Goal: Task Accomplishment & Management: Manage account settings

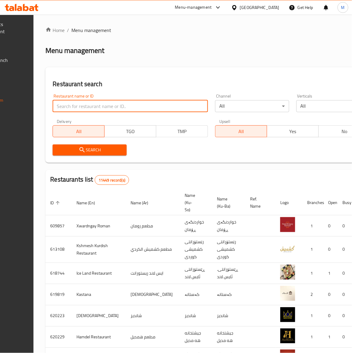
click at [121, 108] on input "search" at bounding box center [130, 106] width 155 height 12
type input "[PERSON_NAME]"
click button "Search" at bounding box center [90, 149] width 74 height 11
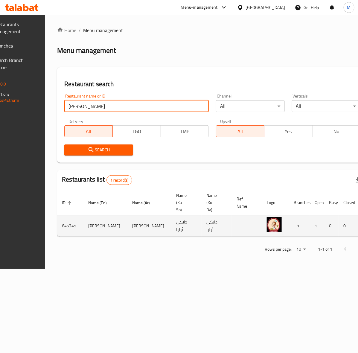
scroll to position [0, 75]
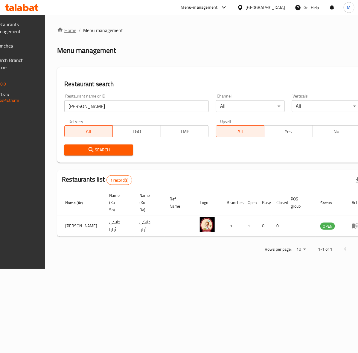
click at [76, 29] on link "Home" at bounding box center [66, 30] width 19 height 7
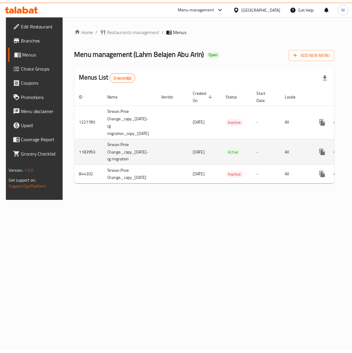
scroll to position [0, 42]
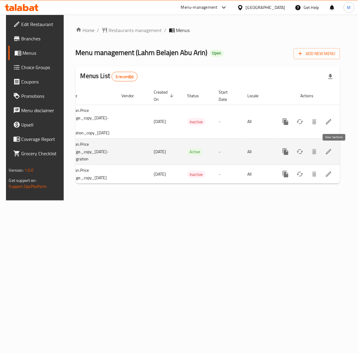
click at [332, 152] on icon "enhanced table" at bounding box center [328, 151] width 7 height 7
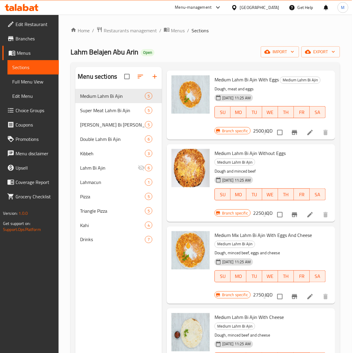
scroll to position [37, 0]
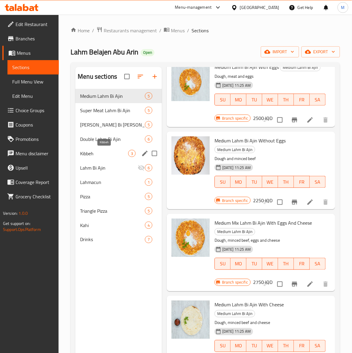
click at [92, 153] on span "Kibbeh" at bounding box center [104, 153] width 48 height 7
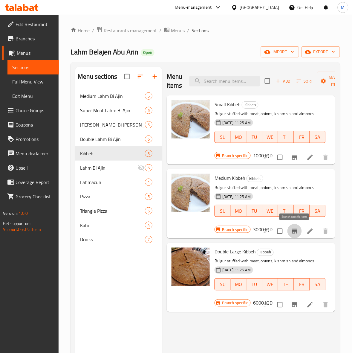
click at [292, 232] on icon "Branch-specific-item" at bounding box center [294, 230] width 7 height 7
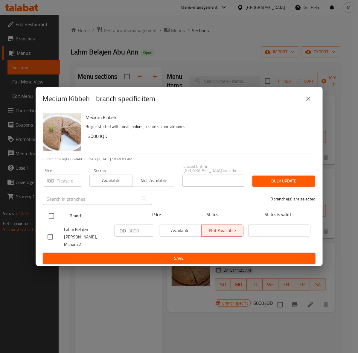
click at [48, 216] on input "checkbox" at bounding box center [51, 216] width 13 height 13
checkbox input "true"
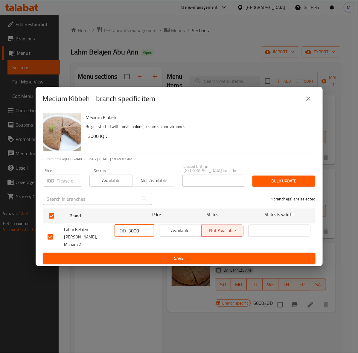
click at [140, 233] on input "3000" at bounding box center [142, 231] width 26 height 12
type input "5000"
click at [146, 254] on span "Save" at bounding box center [179, 257] width 263 height 7
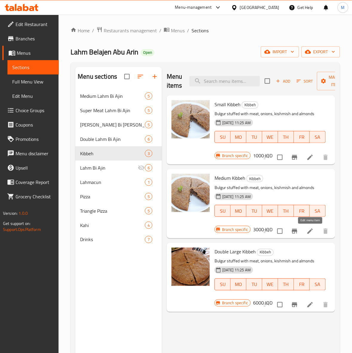
click at [307, 235] on icon at bounding box center [310, 230] width 7 height 7
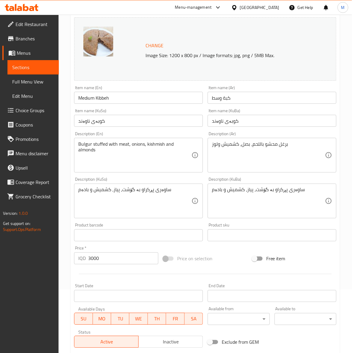
scroll to position [75, 0]
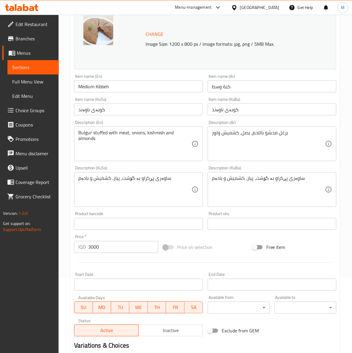
click at [117, 253] on div "Price   * IQD 3000 Price *" at bounding box center [116, 243] width 89 height 23
click at [115, 251] on input "3000" at bounding box center [123, 247] width 70 height 12
type input "3"
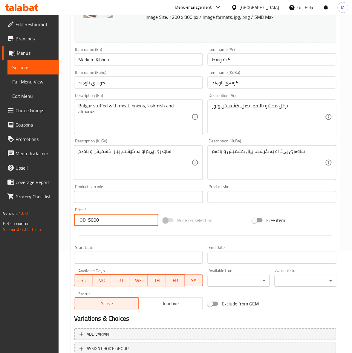
scroll to position [146, 0]
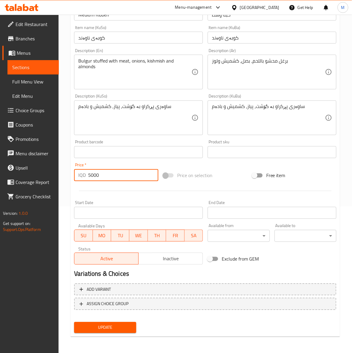
type input "5000"
click at [101, 324] on span "Update" at bounding box center [105, 327] width 52 height 7
click at [99, 329] on span "Update" at bounding box center [105, 327] width 52 height 7
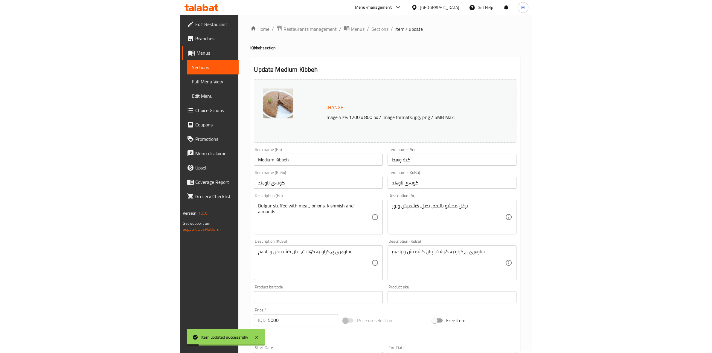
scroll to position [0, 0]
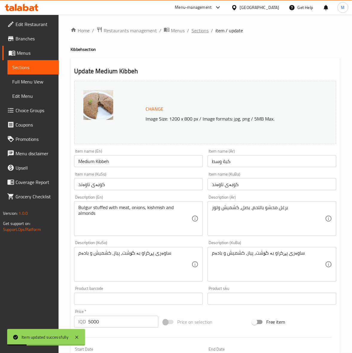
click at [199, 32] on span "Sections" at bounding box center [200, 30] width 17 height 7
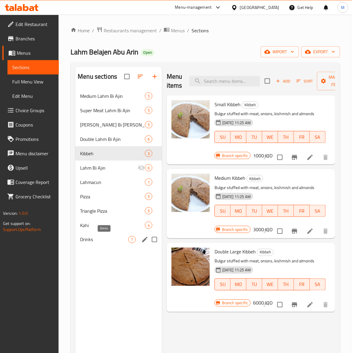
click at [100, 236] on span "Drinks" at bounding box center [104, 239] width 48 height 7
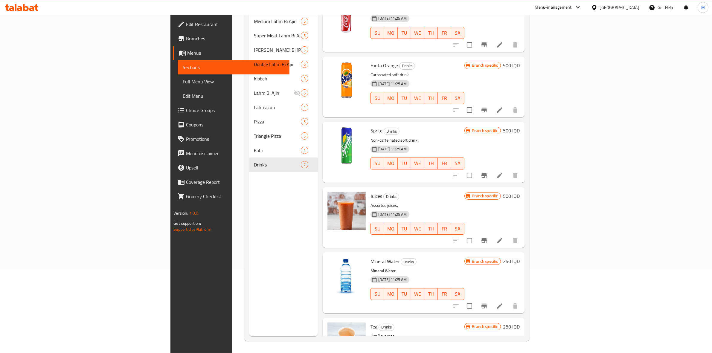
scroll to position [81, 0]
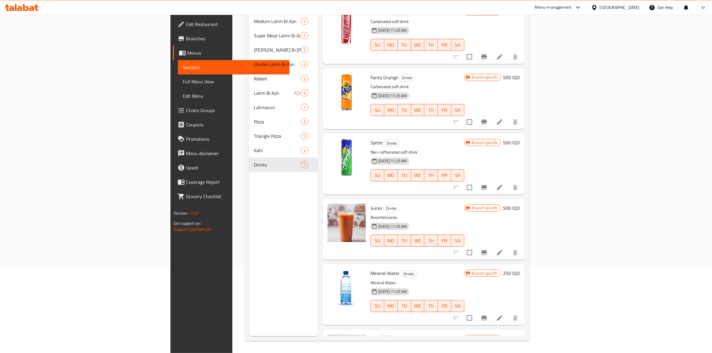
click at [358, 138] on h6 "500 IQD" at bounding box center [511, 142] width 17 height 8
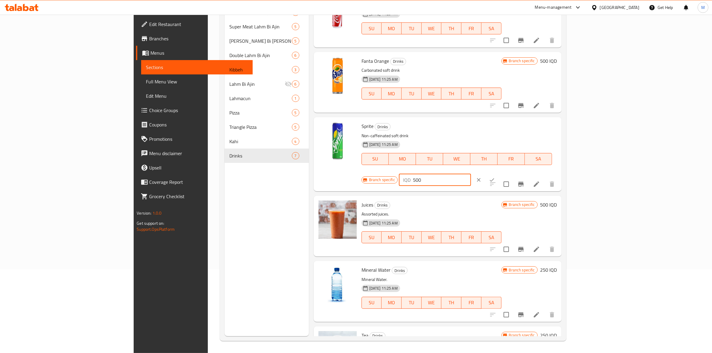
click at [358, 174] on input "500" at bounding box center [442, 180] width 58 height 12
type input "10000"
click at [358, 174] on input "10000" at bounding box center [442, 180] width 58 height 12
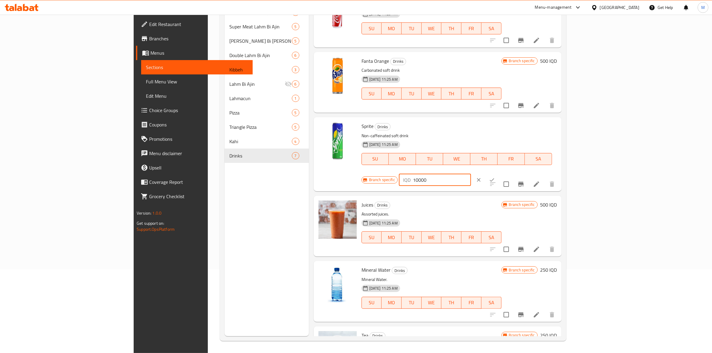
click at [358, 174] on input "10000" at bounding box center [442, 180] width 58 height 12
click at [358, 174] on input "1000" at bounding box center [442, 180] width 58 height 12
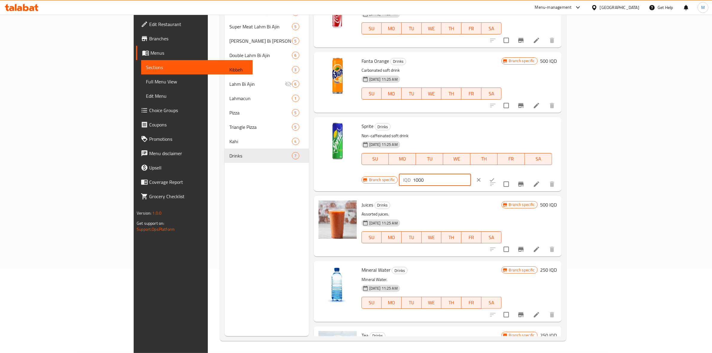
click at [358, 174] on input "1000" at bounding box center [442, 180] width 58 height 12
type input "1000"
click at [358, 173] on button "ok" at bounding box center [491, 179] width 13 height 13
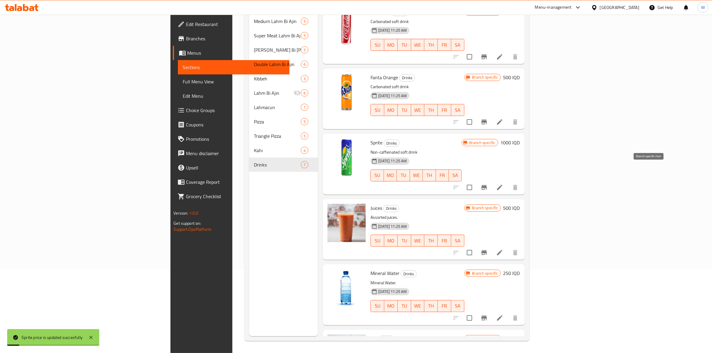
click at [358, 184] on icon "Branch-specific-item" at bounding box center [483, 187] width 7 height 7
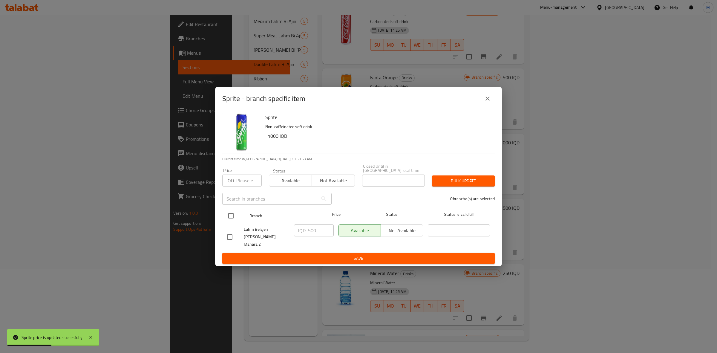
click at [229, 215] on input "checkbox" at bounding box center [231, 216] width 13 height 13
checkbox input "true"
click at [318, 227] on input "500" at bounding box center [321, 231] width 26 height 12
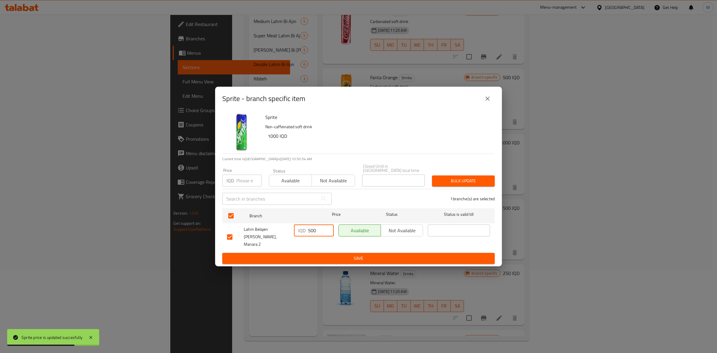
click at [318, 227] on input "500" at bounding box center [321, 231] width 26 height 12
paste input "10"
type input "1000"
click at [327, 255] on span "Save" at bounding box center [358, 258] width 263 height 7
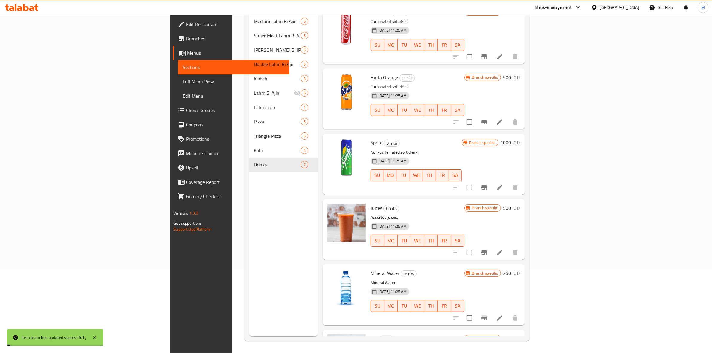
click at [358, 204] on h6 "Juices Drinks" at bounding box center [417, 208] width 94 height 8
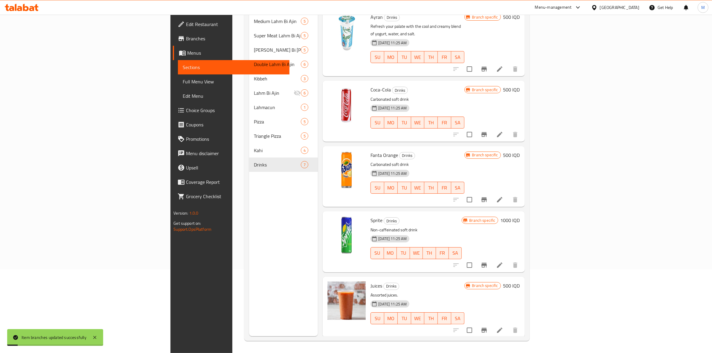
scroll to position [0, 0]
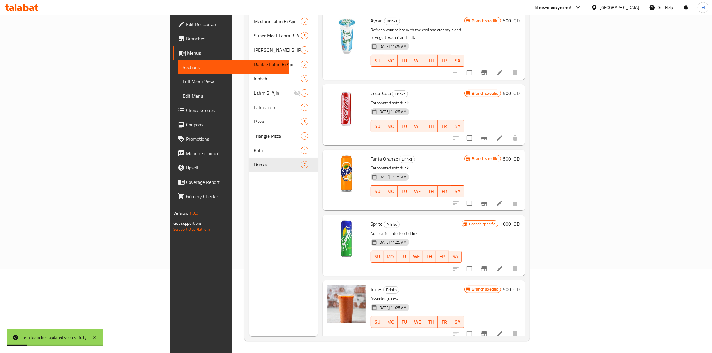
click at [358, 201] on icon "Branch-specific-item" at bounding box center [483, 203] width 5 height 5
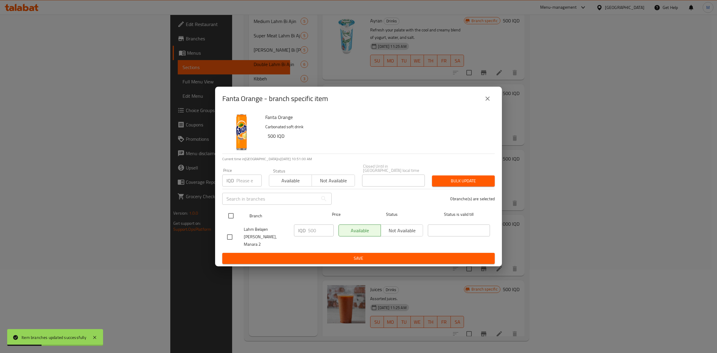
drag, startPoint x: 232, startPoint y: 216, endPoint x: 302, endPoint y: 217, distance: 70.0
click at [232, 216] on input "checkbox" at bounding box center [231, 216] width 13 height 13
checkbox input "true"
click at [319, 232] on input "500" at bounding box center [321, 231] width 26 height 12
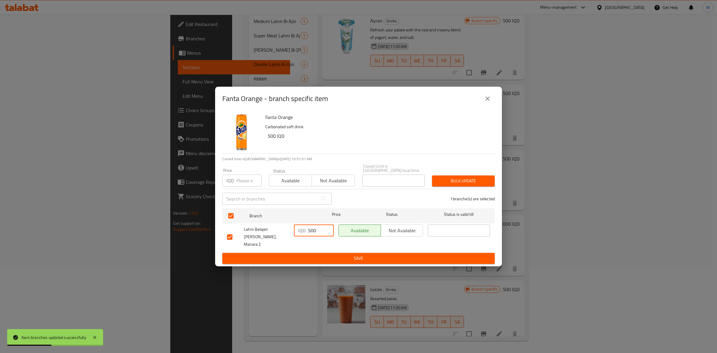
click at [319, 232] on input "500" at bounding box center [321, 231] width 26 height 12
paste input "10"
type input "1000"
click at [323, 255] on span "Save" at bounding box center [358, 258] width 263 height 7
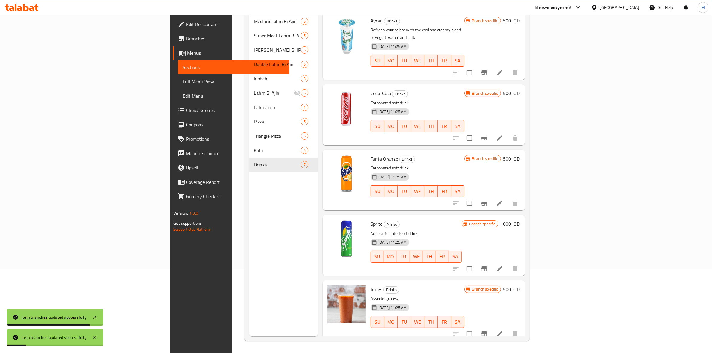
click at [358, 201] on icon "Branch-specific-item" at bounding box center [483, 203] width 5 height 5
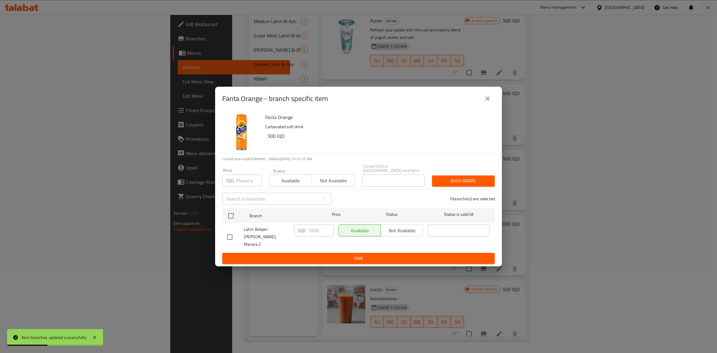
drag, startPoint x: 629, startPoint y: 149, endPoint x: 637, endPoint y: 148, distance: 8.1
click at [358, 149] on div "Fanta Orange - branch specific item Fanta Orange Carbonated soft drink 500 IQD …" at bounding box center [358, 176] width 717 height 353
click at [358, 143] on div "Fanta Orange - branch specific item Fanta Orange Carbonated soft drink 500 IQD …" at bounding box center [358, 176] width 717 height 353
click at [358, 102] on icon "close" at bounding box center [487, 98] width 7 height 7
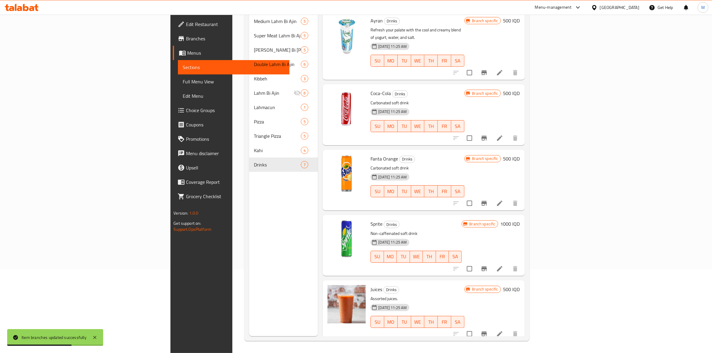
click at [358, 155] on h6 "500 IQD" at bounding box center [511, 159] width 17 height 8
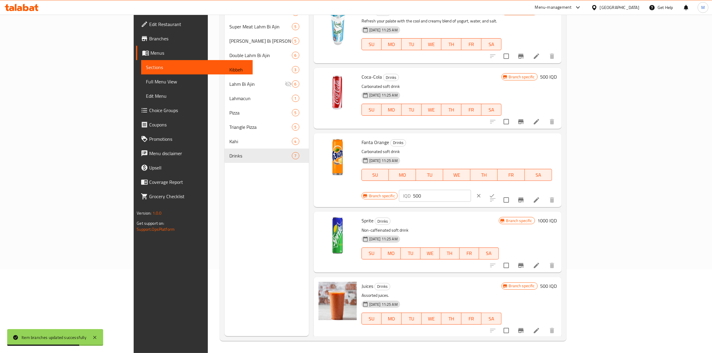
click at [358, 190] on input "500" at bounding box center [442, 196] width 58 height 12
paste input "10"
type input "1000"
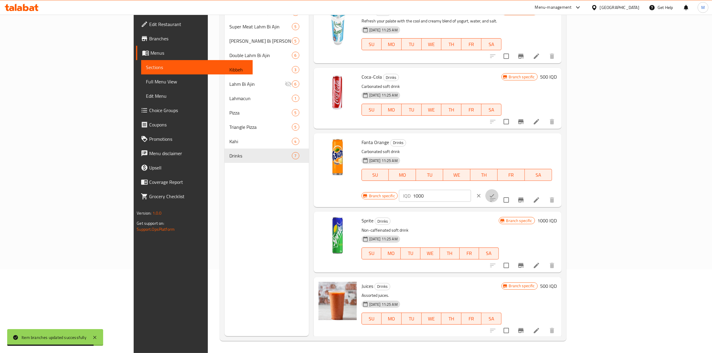
click at [358, 193] on icon "ok" at bounding box center [492, 196] width 6 height 6
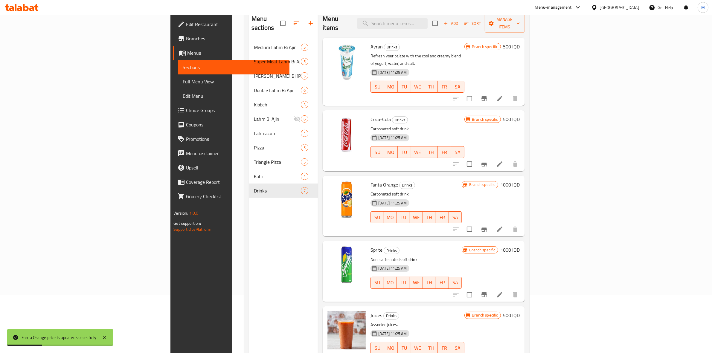
scroll to position [47, 0]
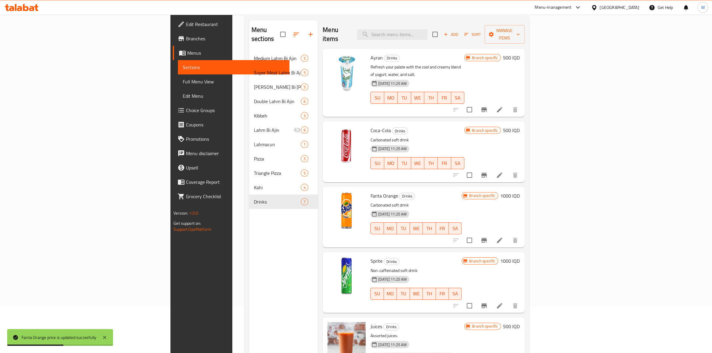
click at [358, 126] on h6 "500 IQD" at bounding box center [511, 130] width 17 height 8
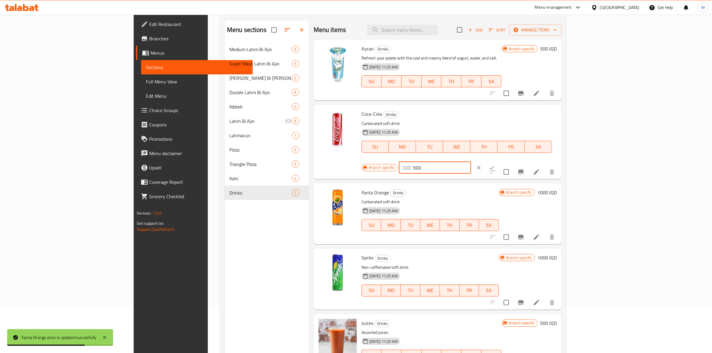
click at [358, 162] on input "500" at bounding box center [442, 168] width 58 height 12
paste input "10"
type input "1000"
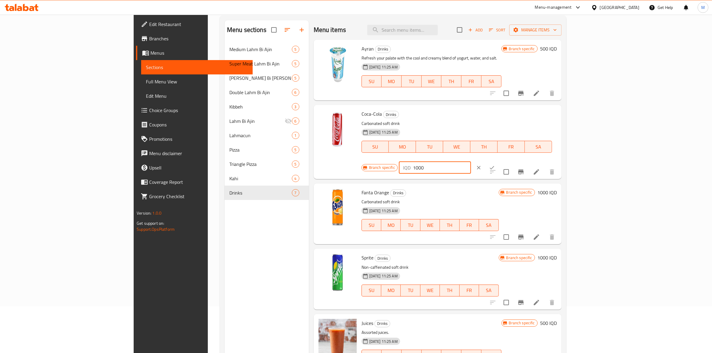
click at [358, 165] on icon "ok" at bounding box center [492, 168] width 6 height 6
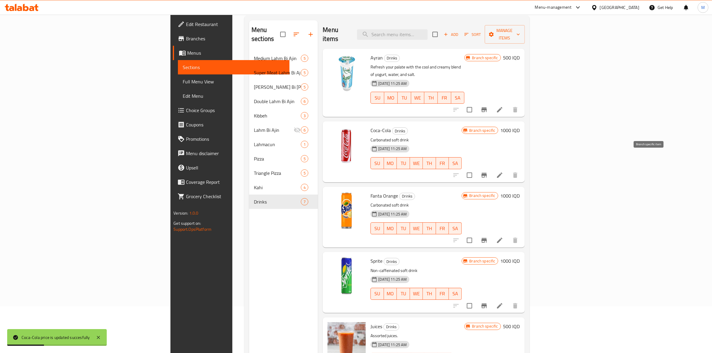
click at [358, 168] on button "Branch-specific-item" at bounding box center [484, 175] width 14 height 14
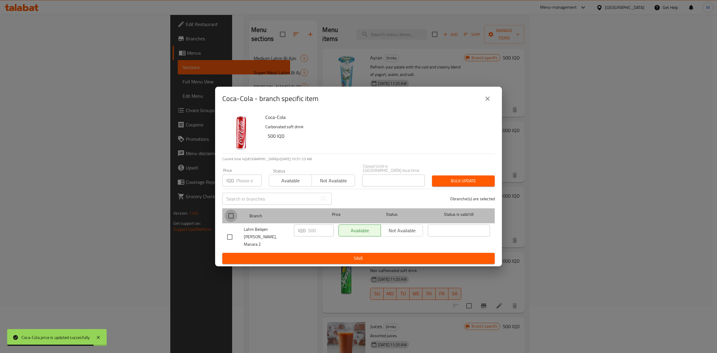
click at [233, 215] on input "checkbox" at bounding box center [231, 216] width 13 height 13
checkbox input "true"
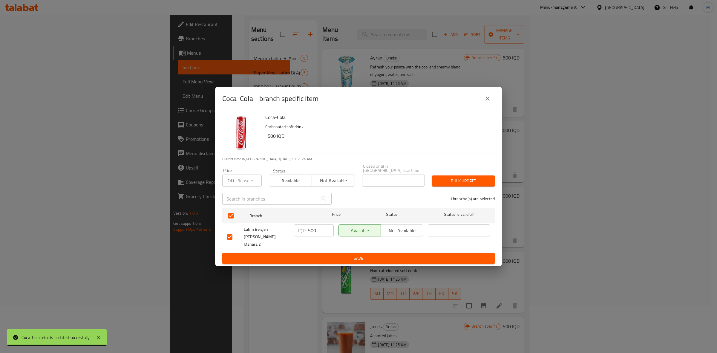
click at [321, 234] on input "500" at bounding box center [321, 231] width 26 height 12
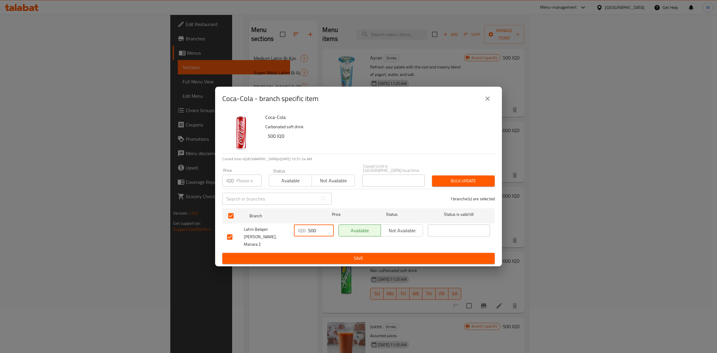
click at [321, 234] on input "500" at bounding box center [321, 231] width 26 height 12
paste input "10"
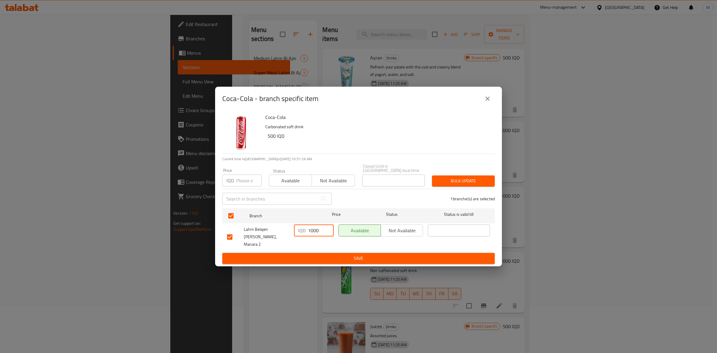
type input "1000"
click at [317, 255] on span "Save" at bounding box center [358, 258] width 263 height 7
